Goal: Transaction & Acquisition: Download file/media

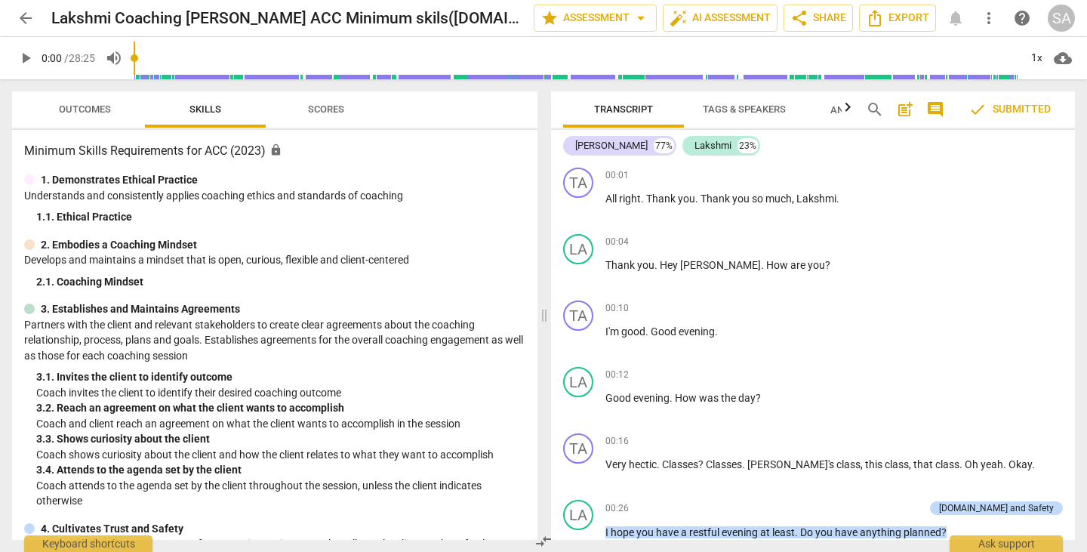
click at [322, 105] on span "Scores" at bounding box center [326, 108] width 36 height 11
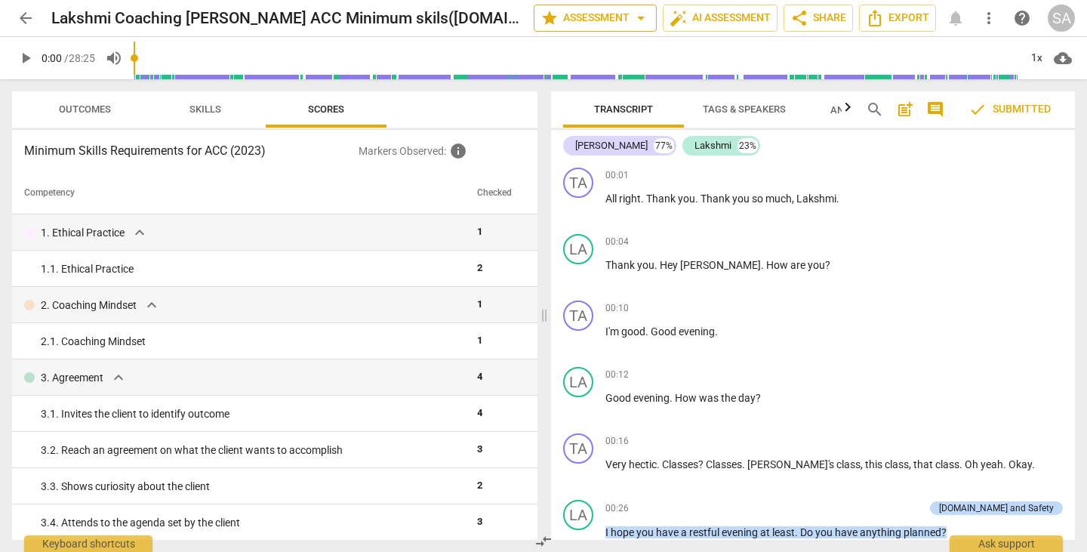
click at [636, 15] on span "arrow_drop_down" at bounding box center [641, 18] width 18 height 18
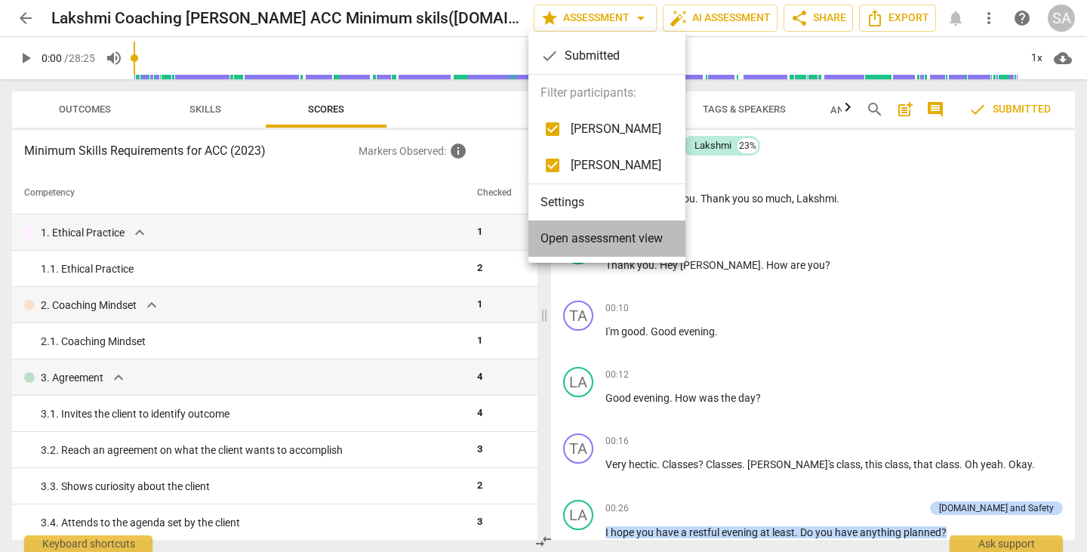
click at [610, 237] on span "Open assessment view" at bounding box center [602, 239] width 122 height 18
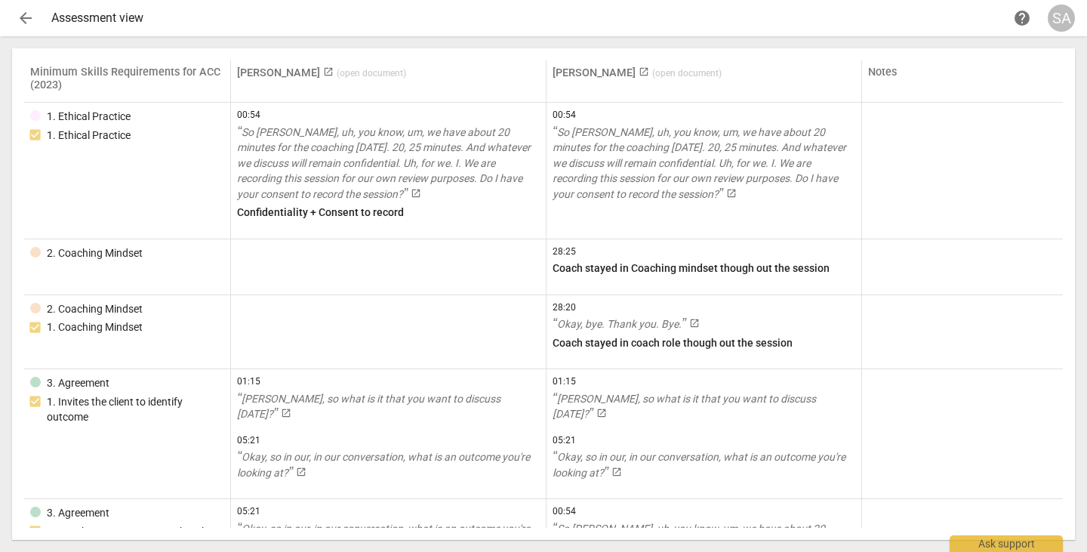
click at [639, 72] on span "launch" at bounding box center [644, 71] width 11 height 11
click at [30, 15] on span "arrow_back" at bounding box center [26, 18] width 18 height 18
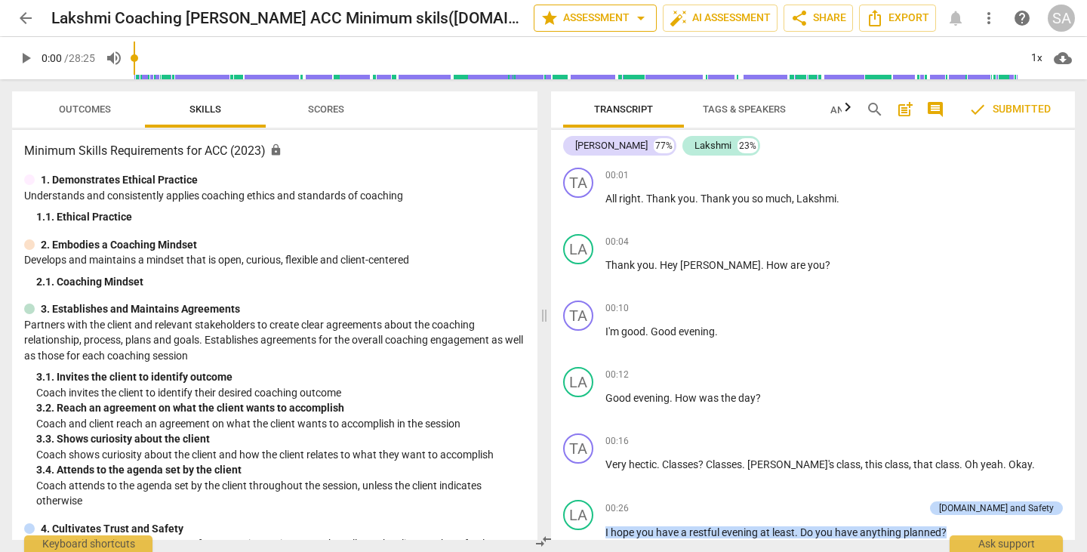
click at [640, 20] on span "arrow_drop_down" at bounding box center [641, 18] width 18 height 18
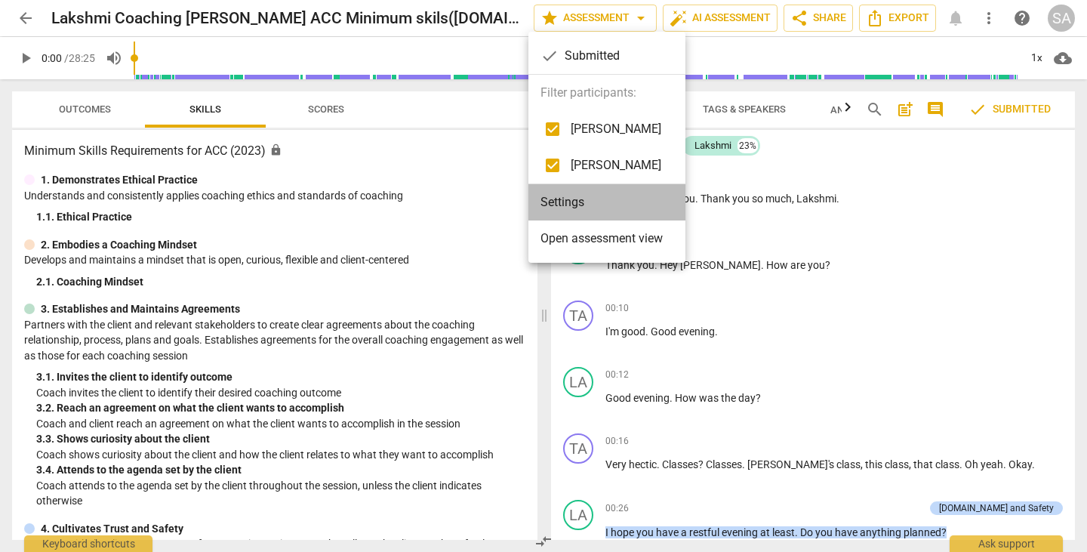
click at [547, 195] on li "Settings" at bounding box center [606, 202] width 157 height 36
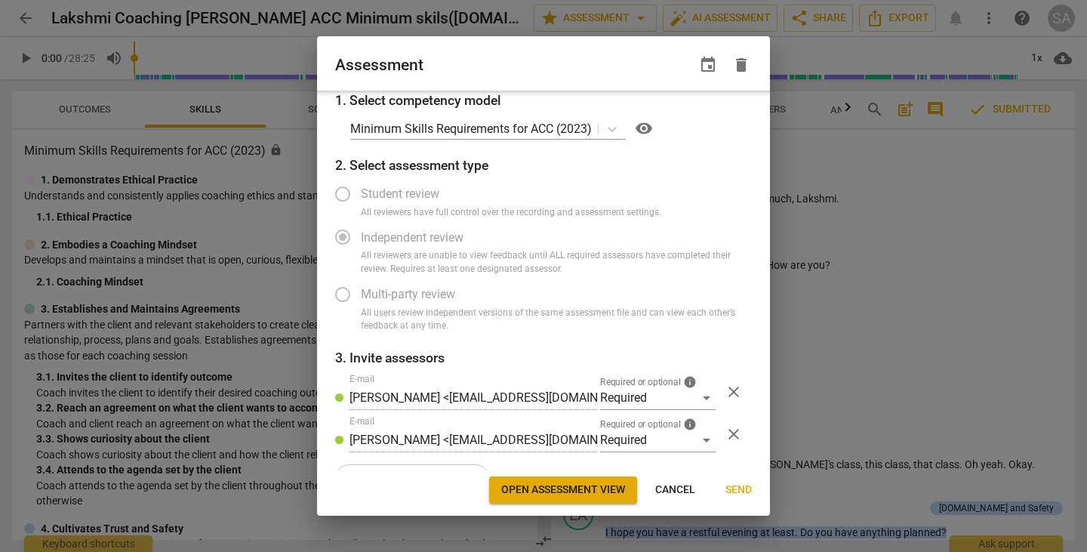
scroll to position [39, 0]
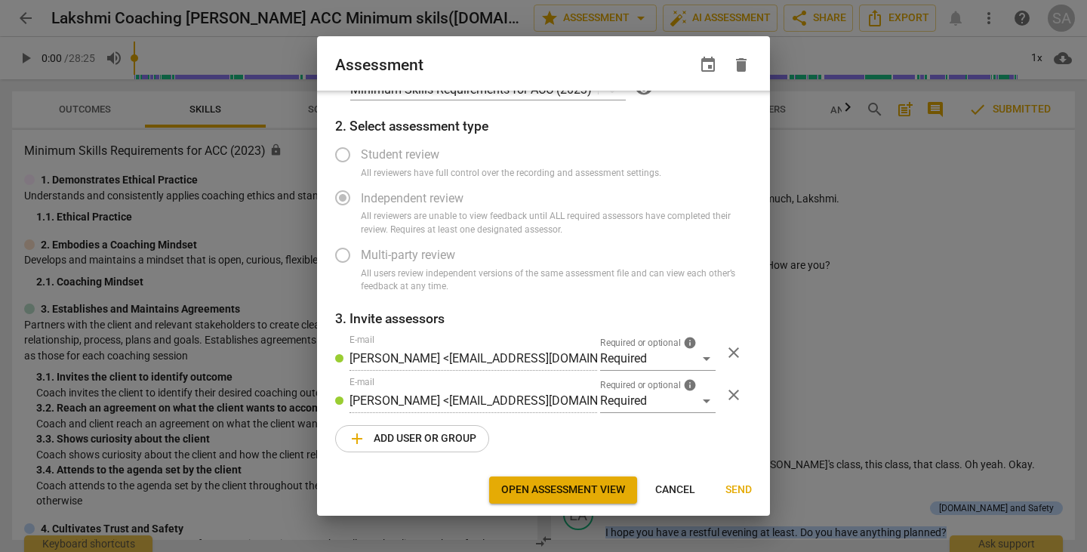
radio input "false"
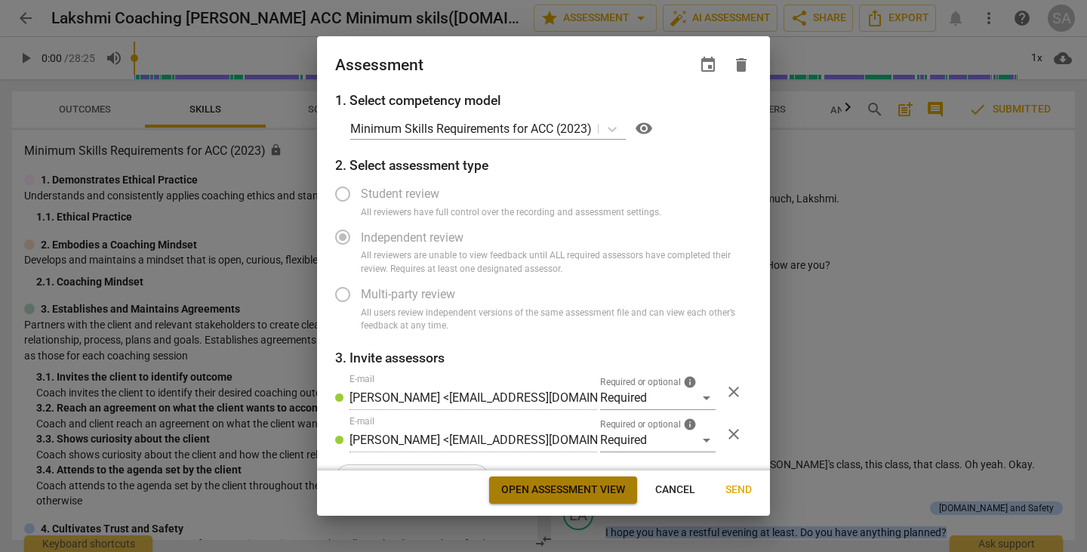
click at [550, 495] on span "Open assessment view" at bounding box center [563, 489] width 124 height 15
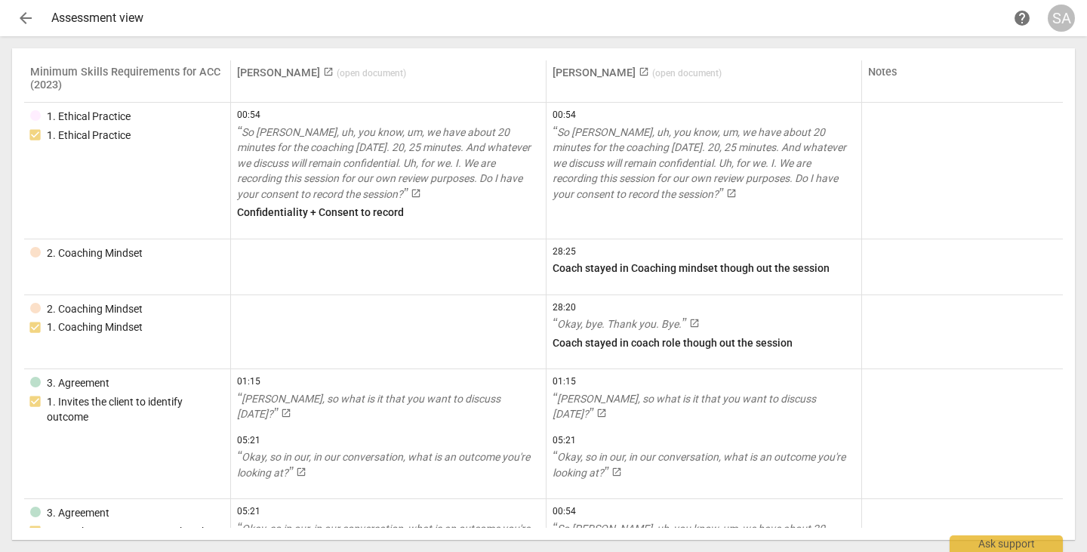
click at [1026, 17] on span "help" at bounding box center [1022, 18] width 18 height 18
click at [17, 14] on span "arrow_back" at bounding box center [26, 18] width 18 height 18
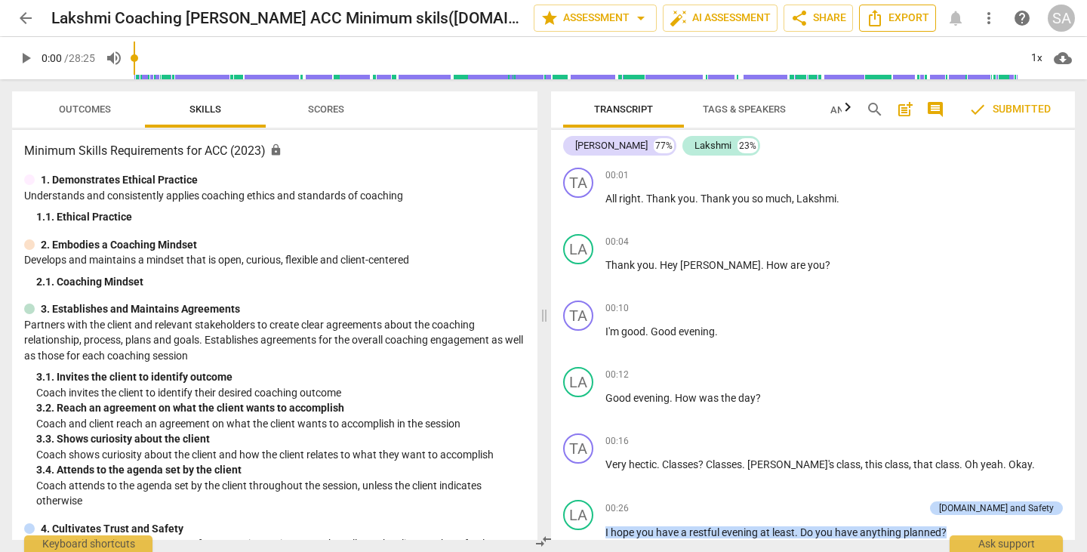
click at [909, 15] on span "Export" at bounding box center [897, 18] width 63 height 18
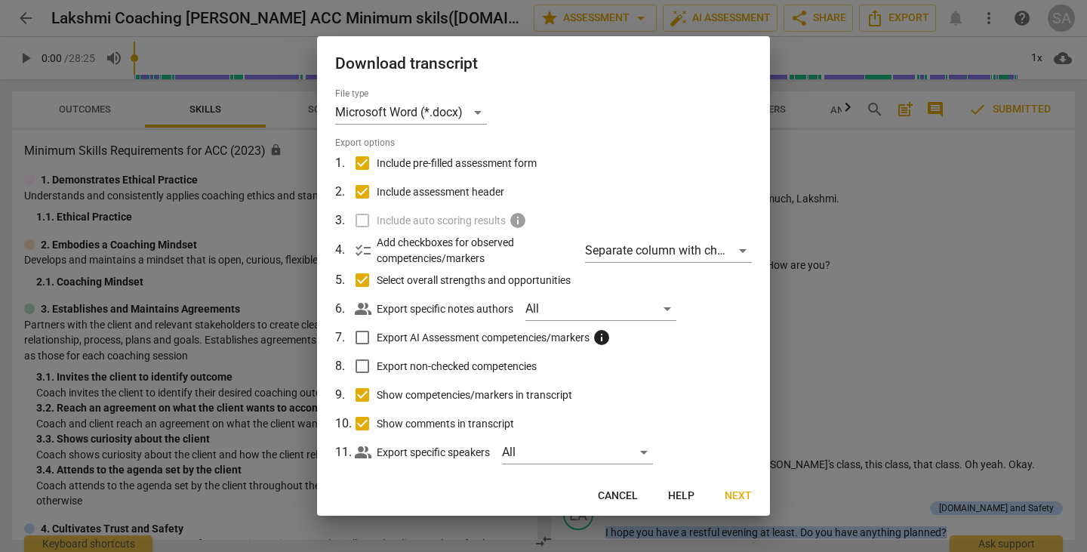
click at [358, 335] on input "Export AI Assessment competencies/markers info" at bounding box center [362, 337] width 29 height 29
checkbox input "false"
click at [668, 307] on div "All" at bounding box center [600, 309] width 151 height 24
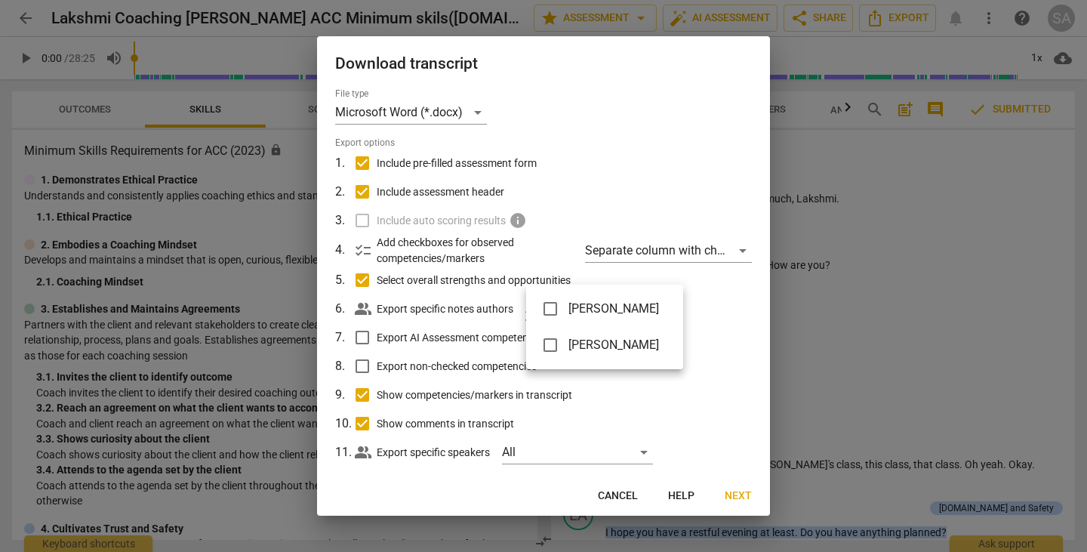
click at [554, 308] on input "checkbox" at bounding box center [550, 309] width 36 height 36
checkbox input "true"
click at [716, 319] on div at bounding box center [543, 276] width 1087 height 552
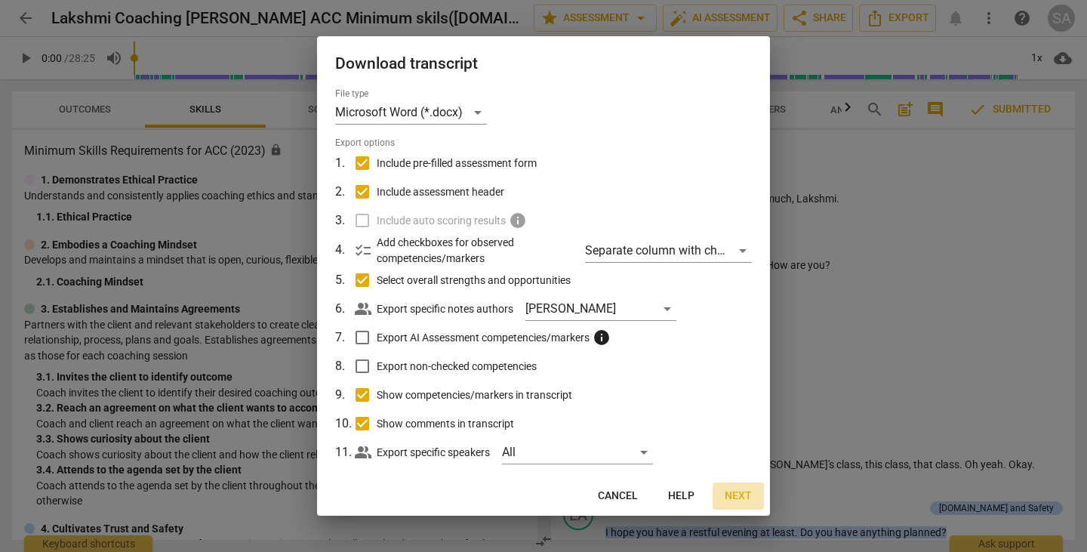
click at [742, 497] on span "Next" at bounding box center [738, 495] width 27 height 15
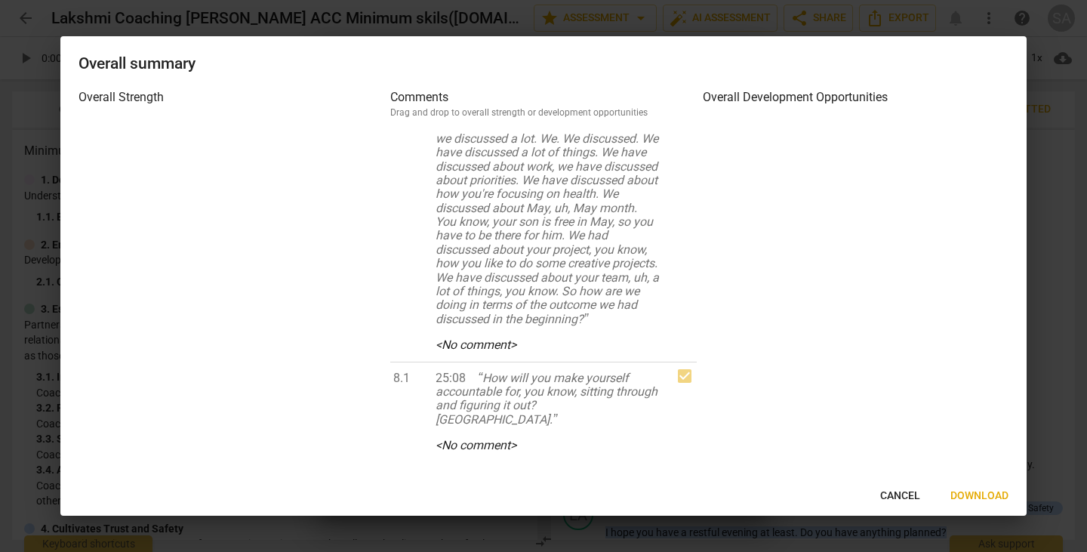
scroll to position [11974, 0]
click at [987, 497] on span "Download" at bounding box center [980, 495] width 58 height 15
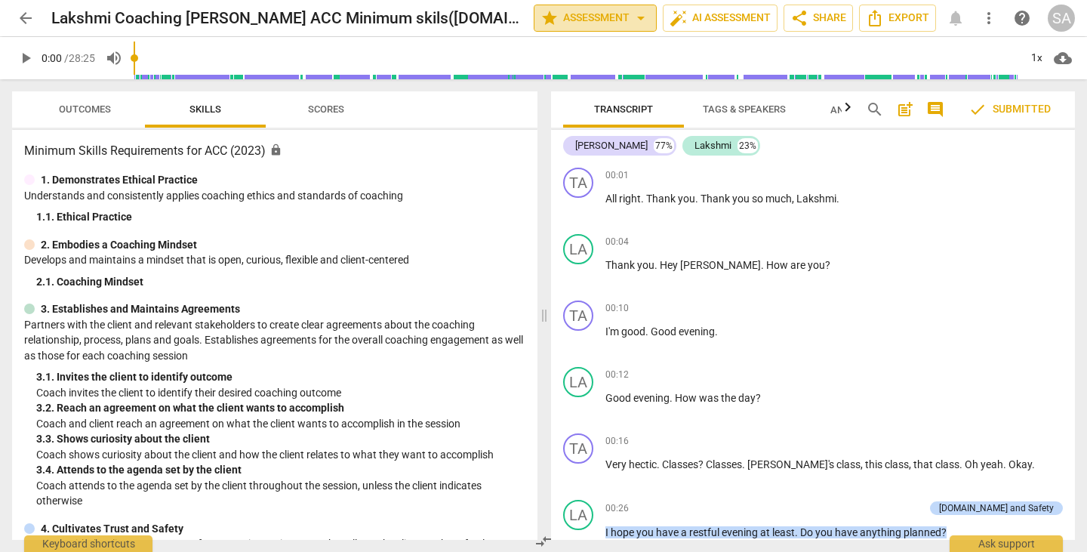
click at [640, 14] on span "arrow_drop_down" at bounding box center [641, 18] width 18 height 18
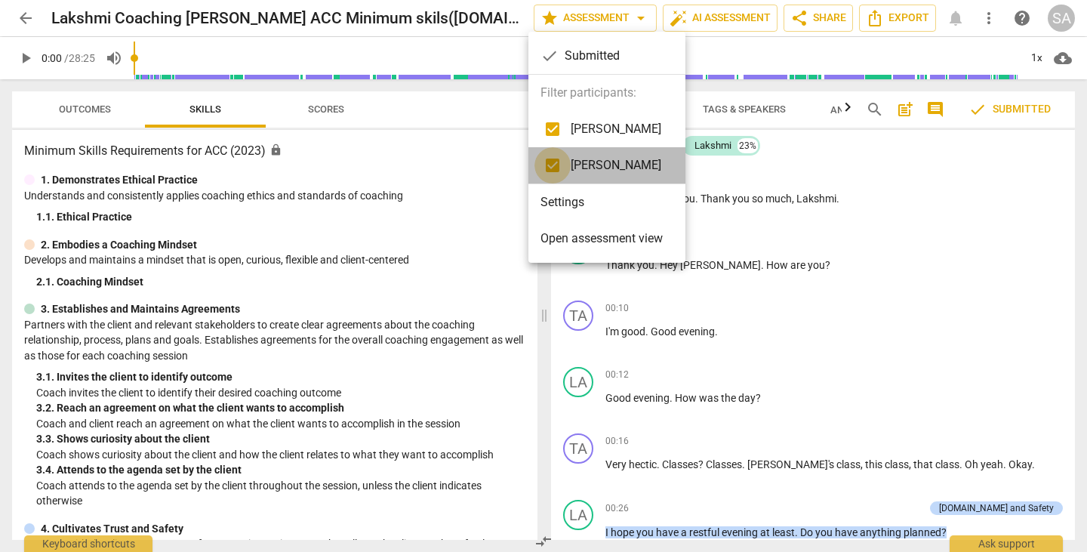
click at [550, 168] on input "checkbox" at bounding box center [553, 165] width 36 height 36
checkbox input "false"
click at [584, 239] on span "Open assessment view" at bounding box center [602, 239] width 122 height 18
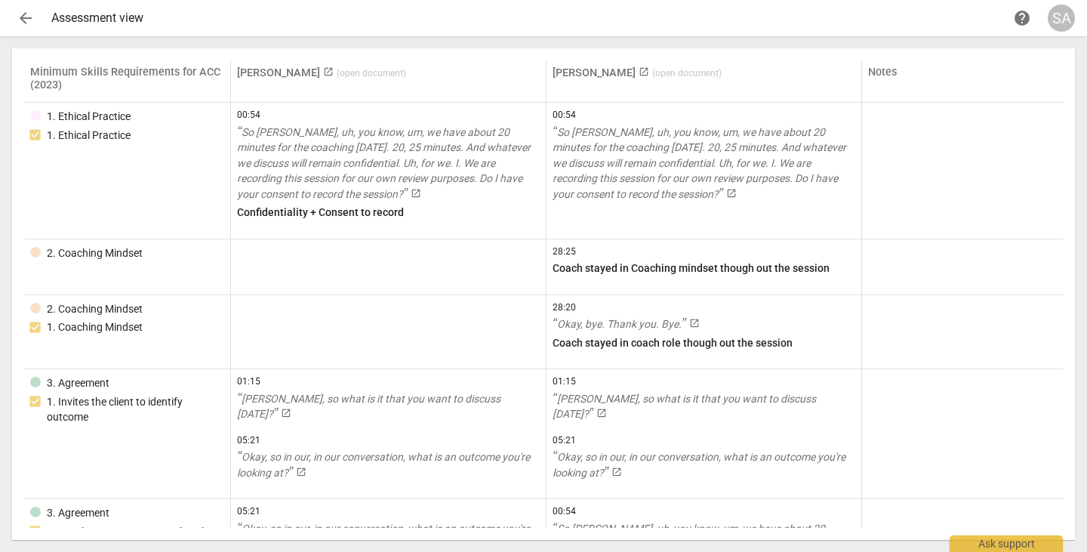
click at [652, 75] on span "( open document )" at bounding box center [686, 73] width 69 height 11
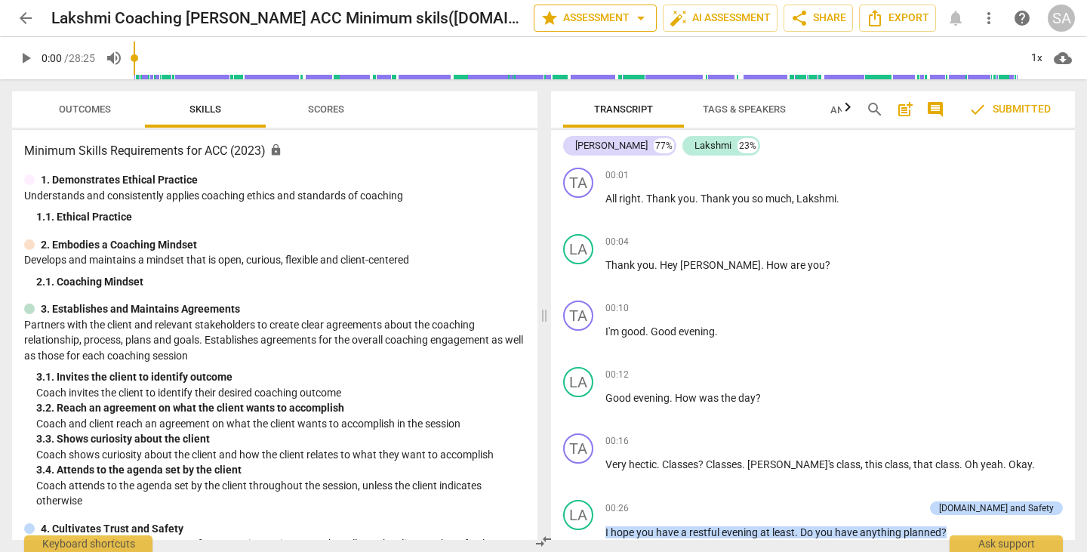
click at [643, 17] on span "arrow_drop_down" at bounding box center [641, 18] width 18 height 18
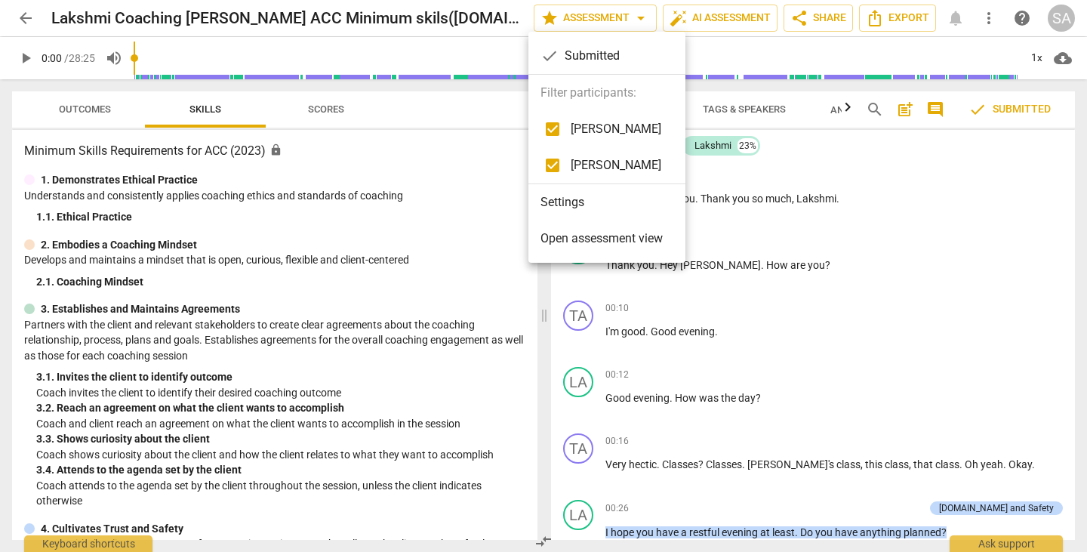
click at [554, 165] on input "checkbox" at bounding box center [553, 165] width 36 height 36
checkbox input "false"
click at [578, 237] on span "Open assessment view" at bounding box center [602, 239] width 122 height 18
